Goal: Task Accomplishment & Management: Use online tool/utility

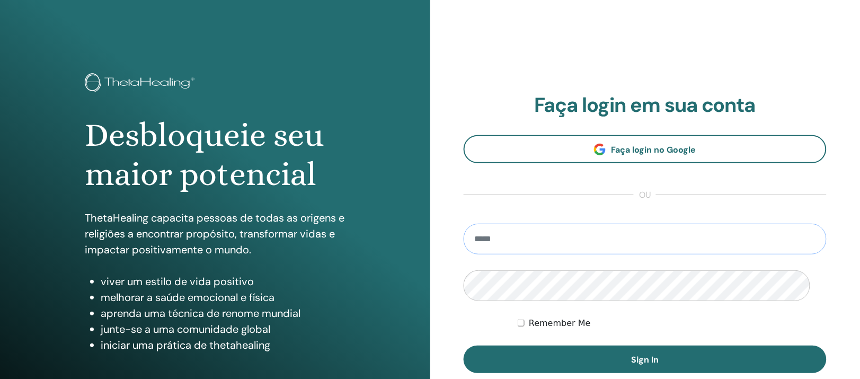
scroll to position [132, 0]
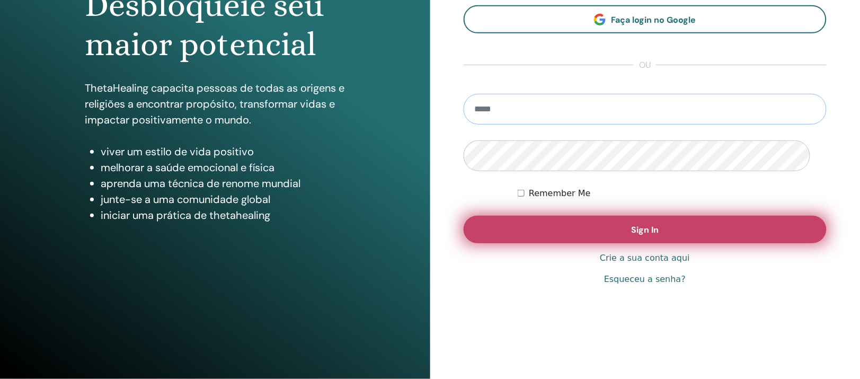
type input "**********"
click at [584, 243] on button "Sign In" at bounding box center [645, 230] width 363 height 28
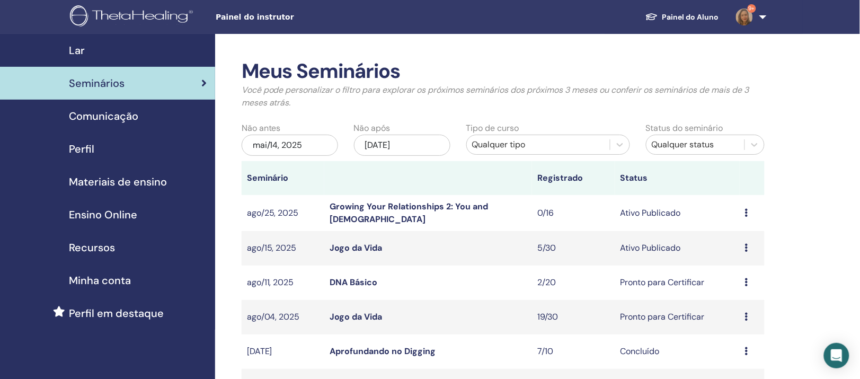
click at [360, 288] on link "DNA Básico" at bounding box center [353, 282] width 48 height 11
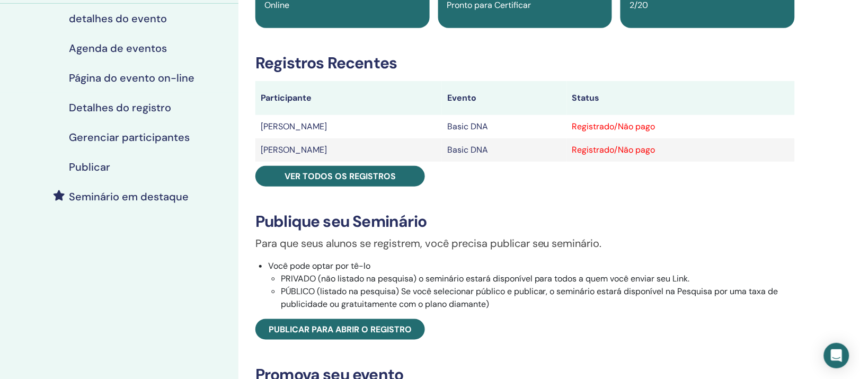
scroll to position [132, 0]
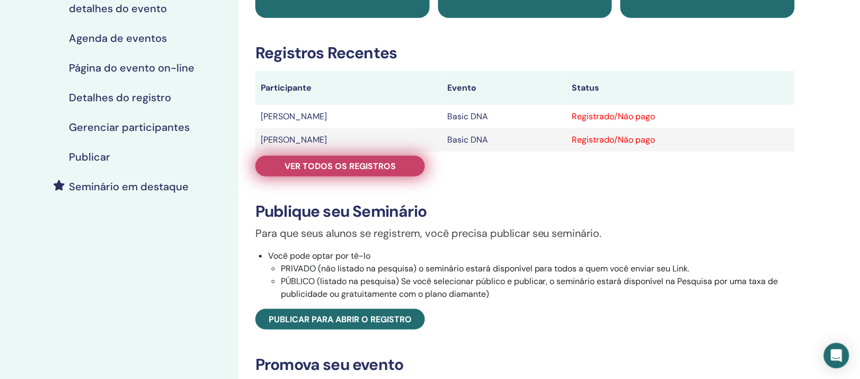
click at [335, 172] on span "Ver todos os registros" at bounding box center [339, 166] width 111 height 11
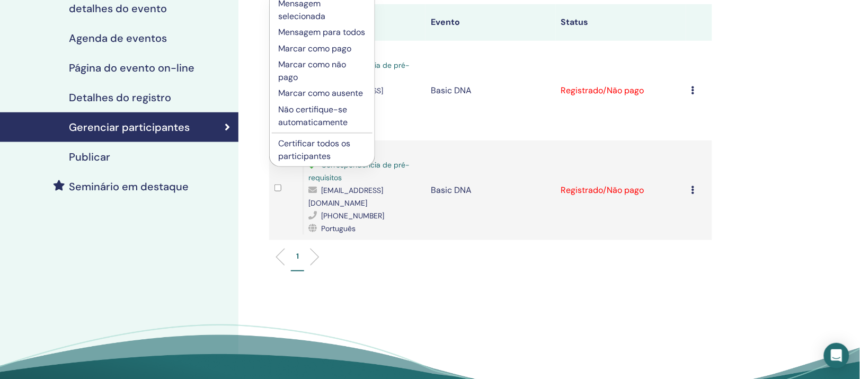
click at [340, 163] on p "Certificar todos os participantes" at bounding box center [322, 149] width 88 height 25
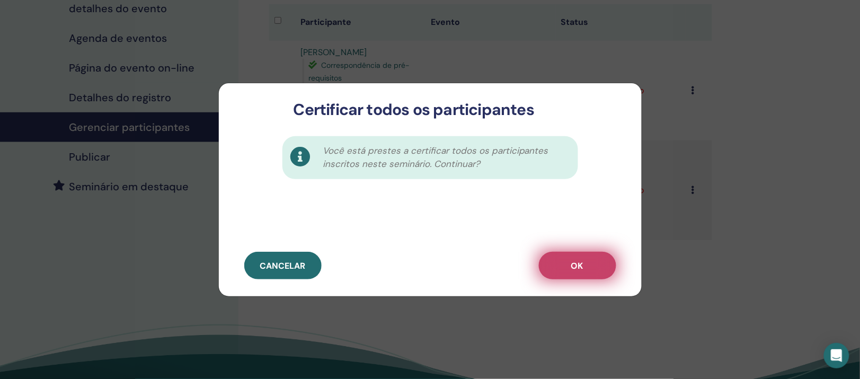
click at [571, 270] on span "OK" at bounding box center [577, 265] width 12 height 11
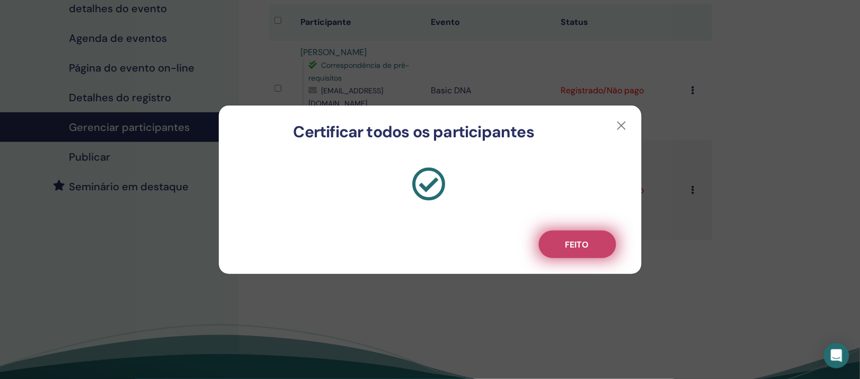
click at [552, 258] on button "Feito" at bounding box center [577, 244] width 77 height 28
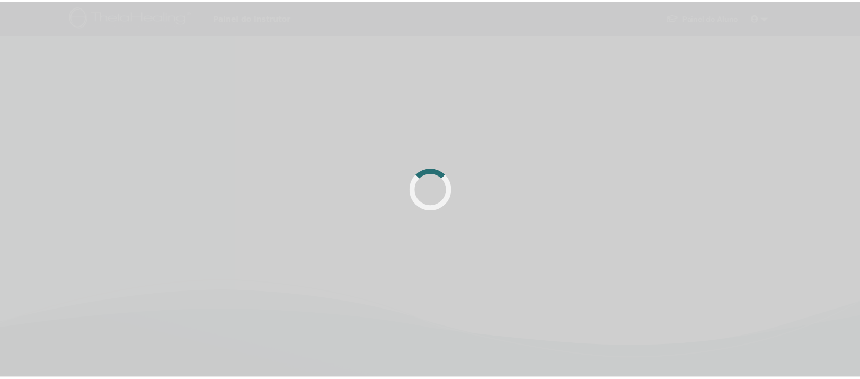
scroll to position [132, 0]
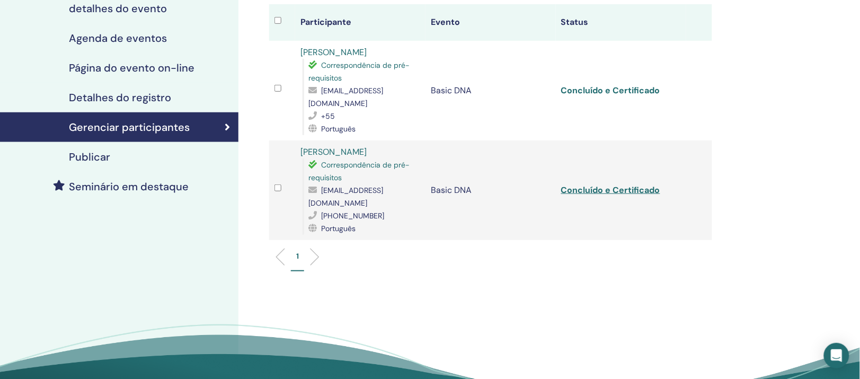
click at [592, 96] on link "Concluído e Certificado" at bounding box center [610, 90] width 99 height 11
click at [605, 195] on link "Concluído e Certificado" at bounding box center [610, 189] width 99 height 11
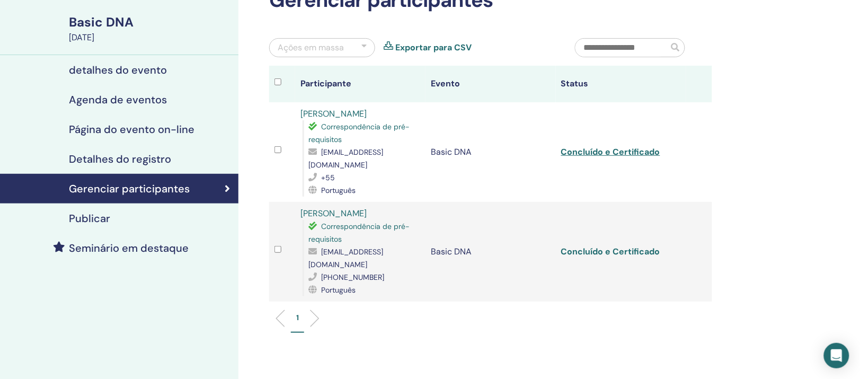
scroll to position [0, 0]
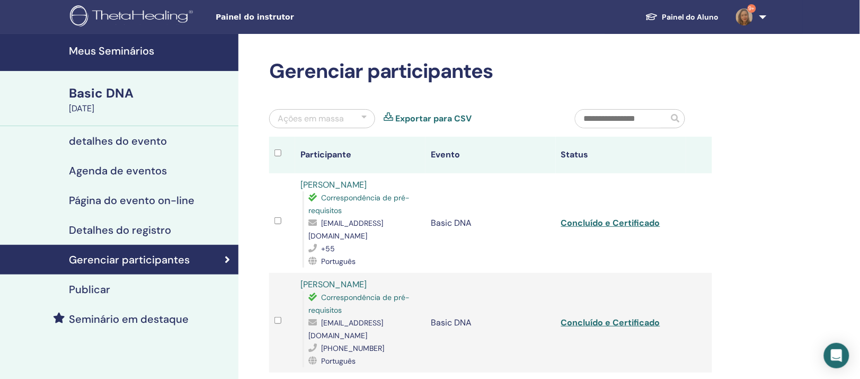
click at [103, 46] on link "Meus Seminários" at bounding box center [119, 52] width 238 height 37
